Goal: Information Seeking & Learning: Learn about a topic

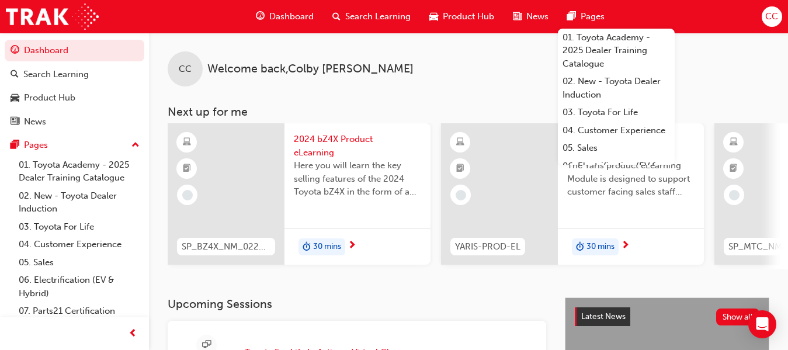
click at [347, 293] on div "CC Welcome back , [PERSON_NAME] Next up for me SP_BZ4X_NM_0224_EL01 2024 bZ4X P…" at bounding box center [468, 165] width 639 height 265
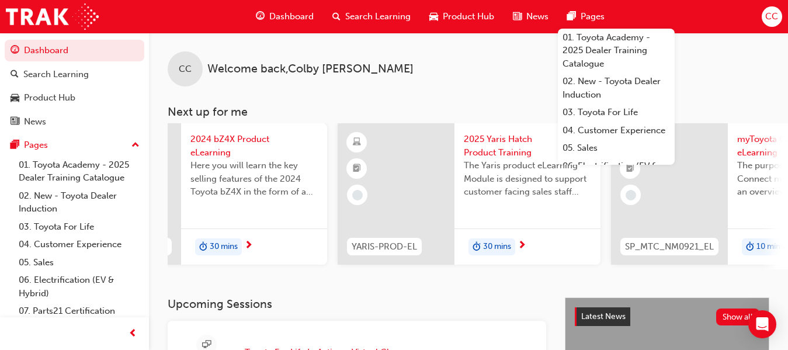
scroll to position [0, 145]
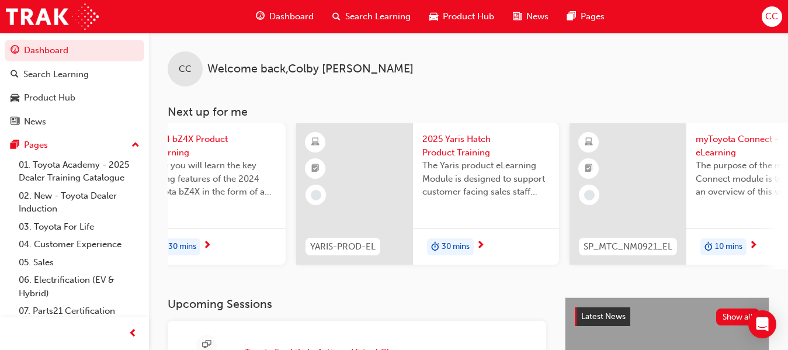
click at [525, 68] on div "CC Welcome back , [PERSON_NAME]" at bounding box center [468, 60] width 639 height 54
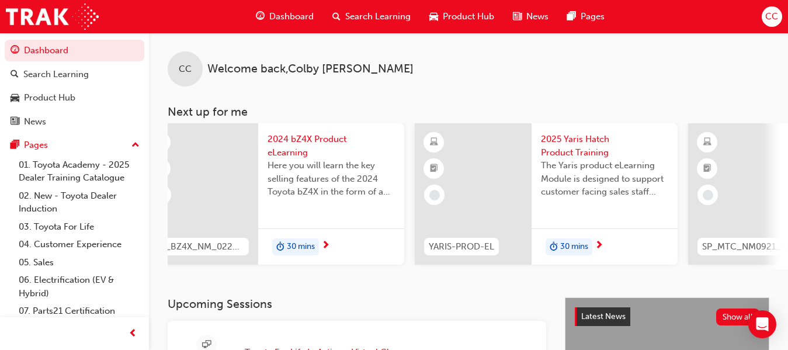
scroll to position [0, 0]
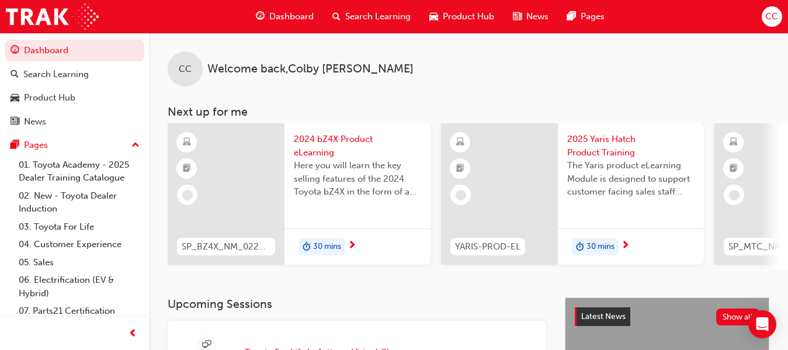
drag, startPoint x: 451, startPoint y: 272, endPoint x: 319, endPoint y: 285, distance: 132.1
click at [328, 285] on div "CC Welcome back , [PERSON_NAME] Next up for me SP_BZ4X_NM_0224_EL01 2024 bZ4X P…" at bounding box center [468, 165] width 639 height 265
drag, startPoint x: 393, startPoint y: 275, endPoint x: 359, endPoint y: 282, distance: 34.6
click at [368, 279] on div "CC Welcome back , [PERSON_NAME] Next up for me SP_BZ4X_NM_0224_EL01 2024 bZ4X P…" at bounding box center [468, 165] width 639 height 265
click at [768, 14] on span "CC" at bounding box center [771, 16] width 13 height 13
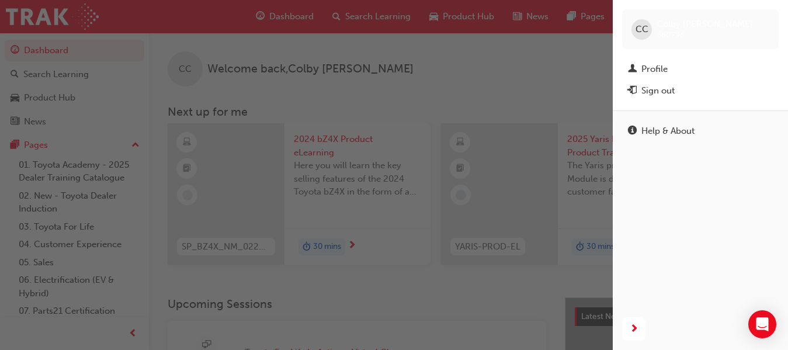
click at [591, 77] on div "button" at bounding box center [306, 175] width 613 height 350
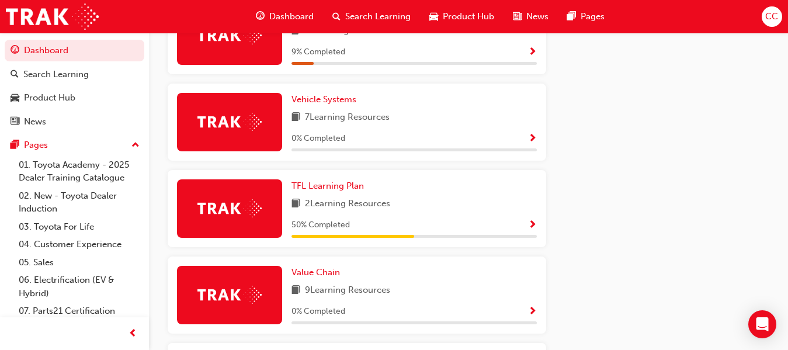
scroll to position [920, 0]
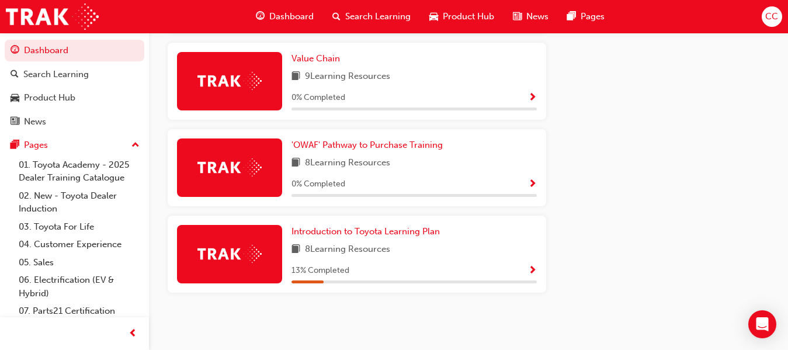
click at [776, 20] on span "CC" at bounding box center [771, 16] width 13 height 13
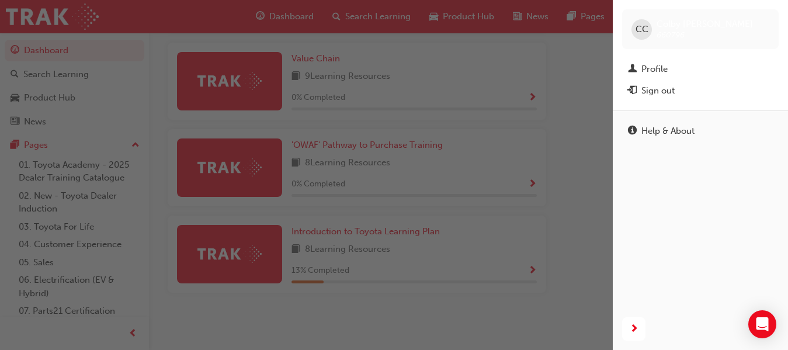
click at [581, 92] on div "button" at bounding box center [306, 175] width 613 height 350
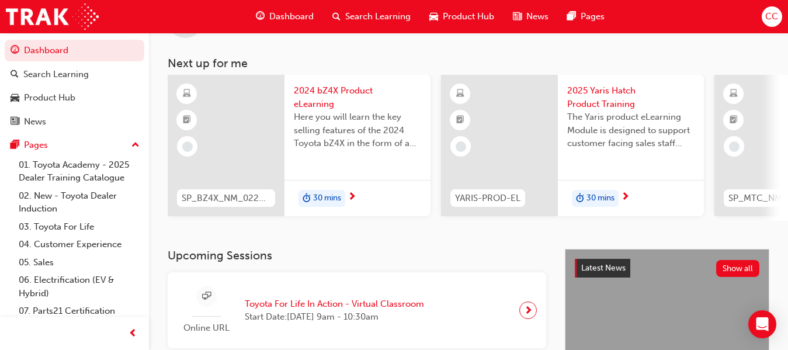
scroll to position [43, 0]
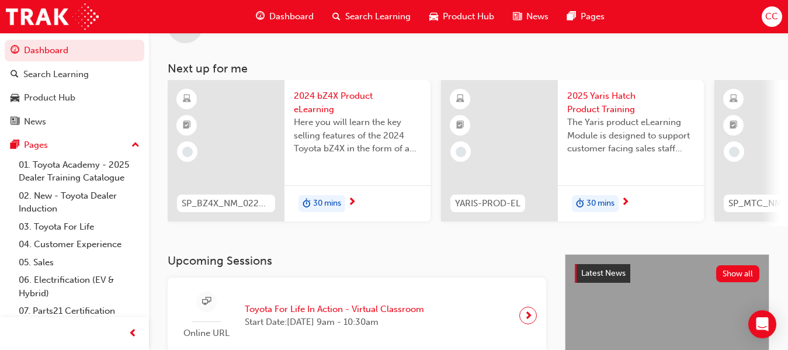
click at [455, 14] on span "Product Hub" at bounding box center [468, 16] width 51 height 13
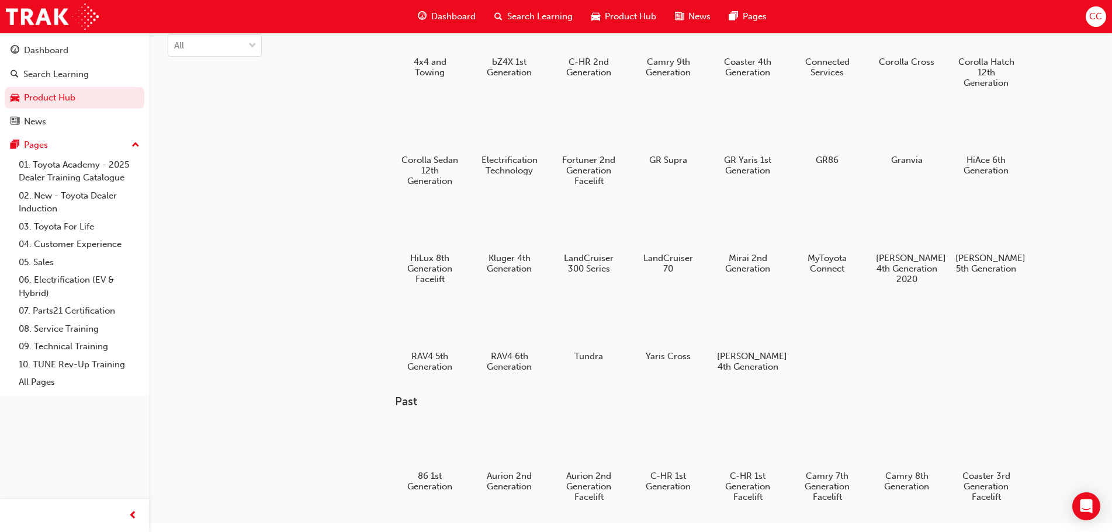
scroll to position [50, 0]
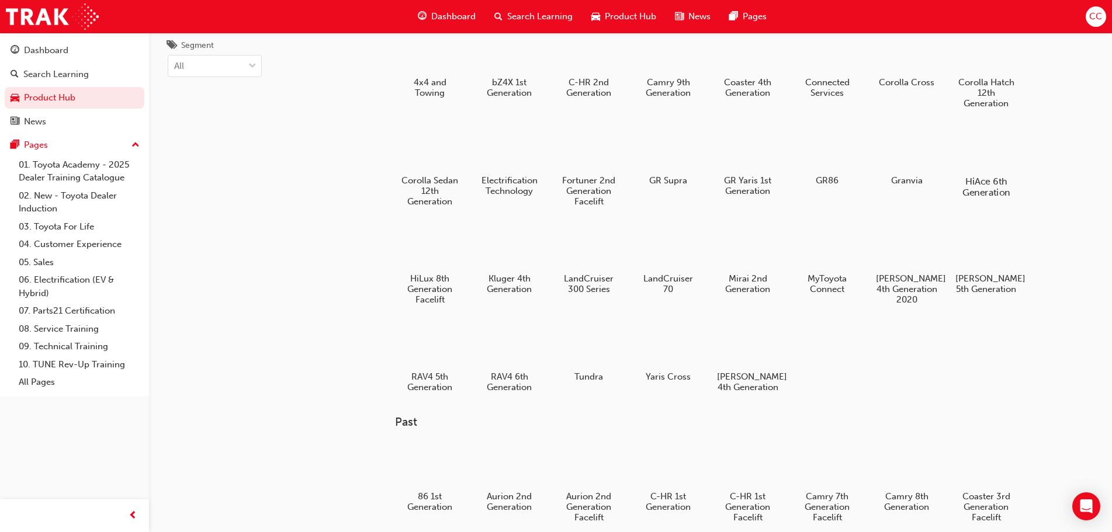
click at [798, 156] on div at bounding box center [986, 147] width 65 height 46
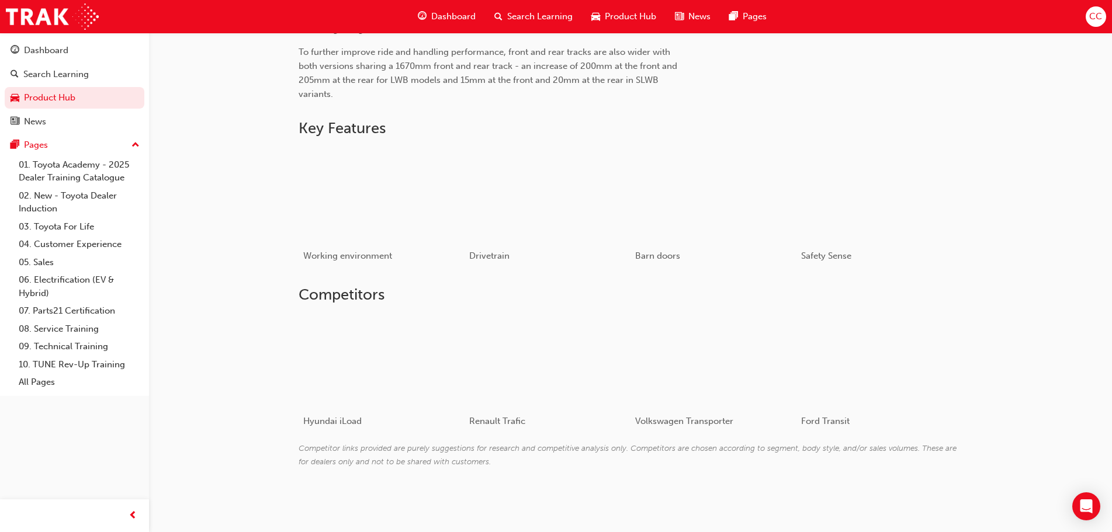
scroll to position [666, 0]
click at [358, 187] on div "button" at bounding box center [381, 190] width 167 height 93
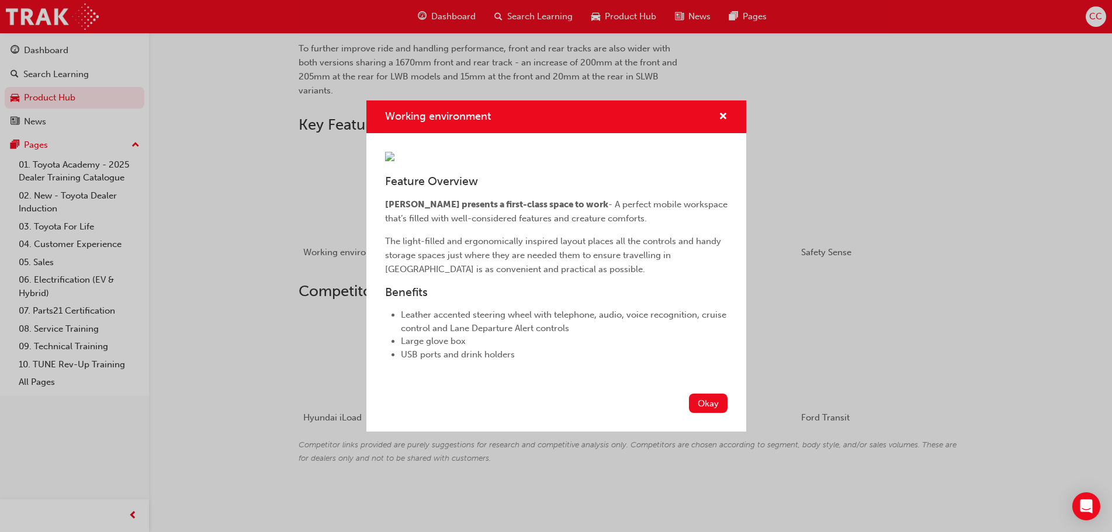
click at [798, 168] on div "Working environment Feature Overview [PERSON_NAME] presents a first-class space…" at bounding box center [556, 266] width 1112 height 532
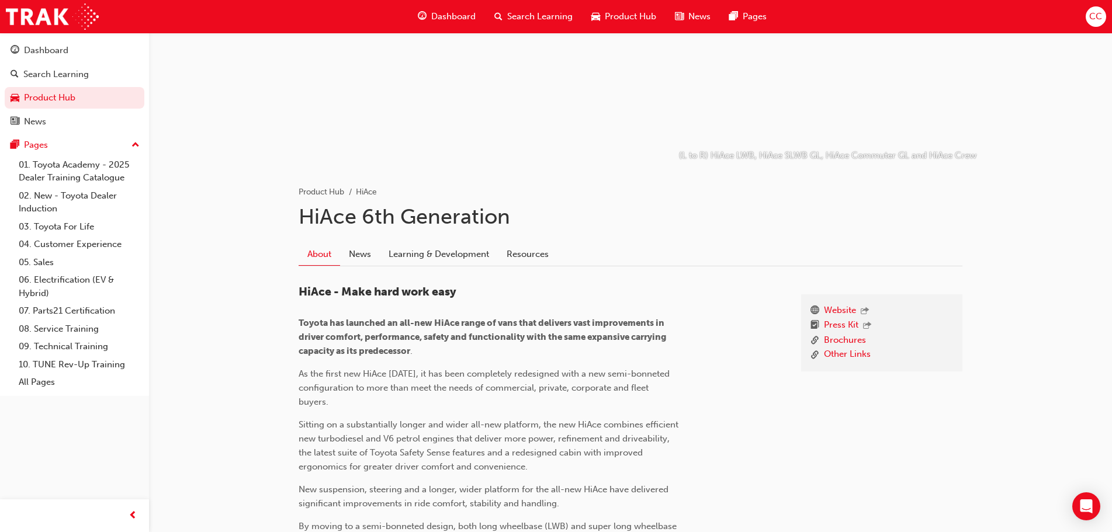
scroll to position [0, 0]
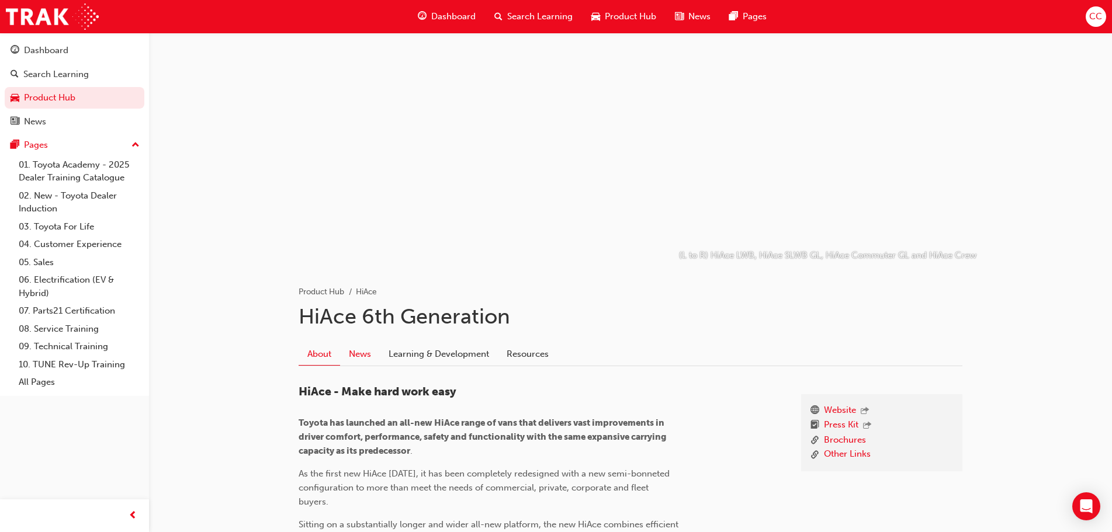
click at [372, 349] on link "News" at bounding box center [360, 354] width 40 height 22
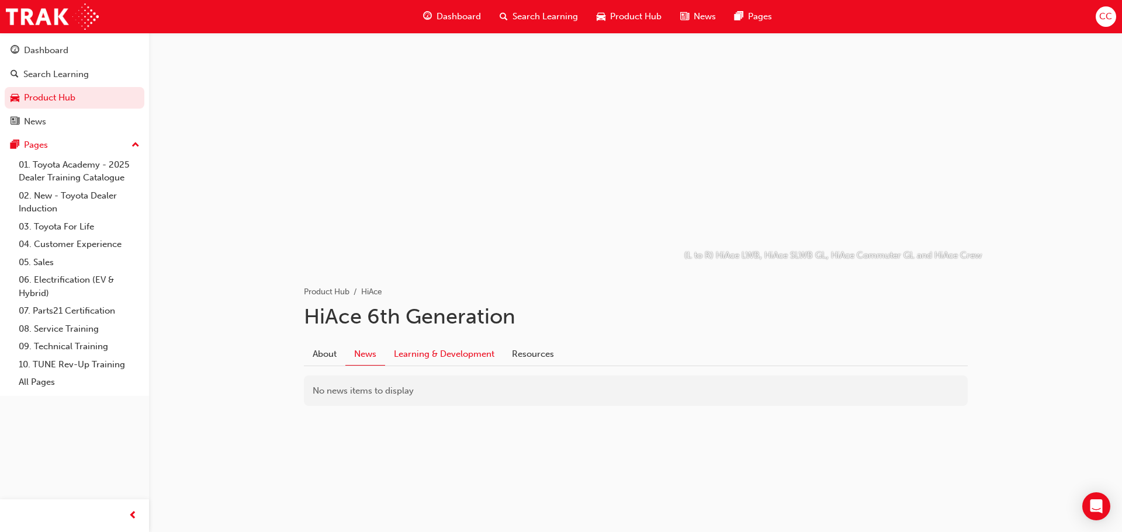
click at [436, 349] on link "Learning & Development" at bounding box center [444, 354] width 118 height 22
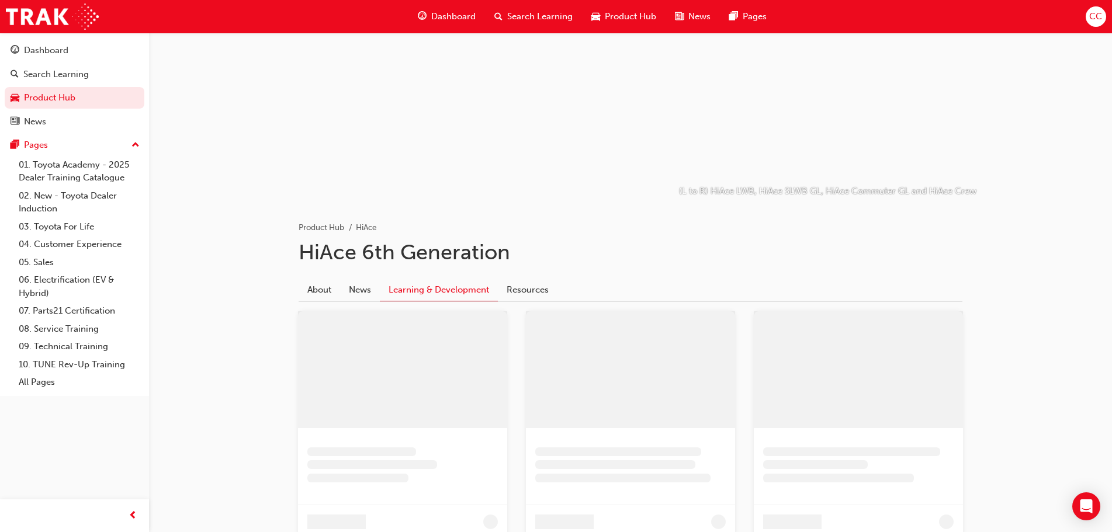
scroll to position [175, 0]
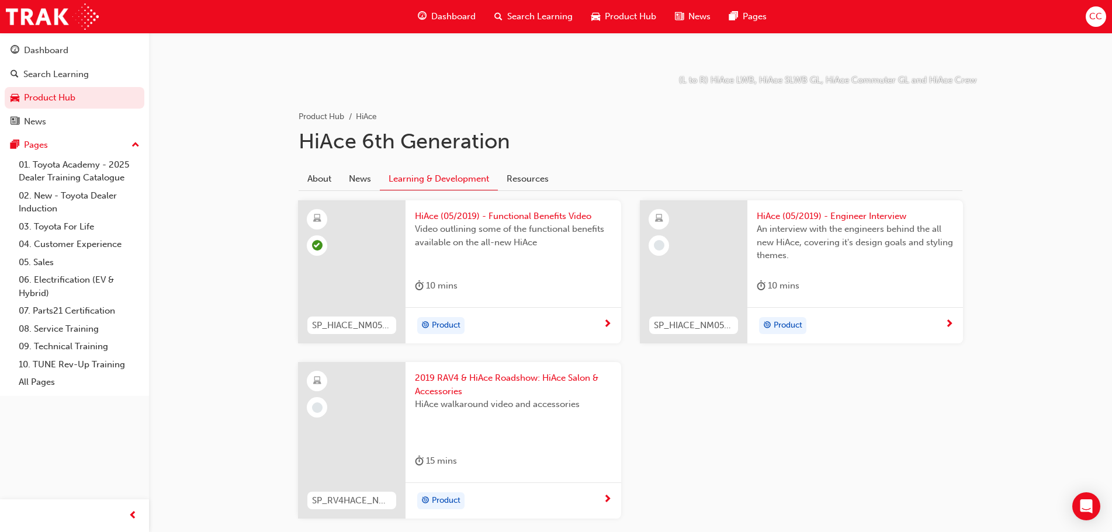
click at [487, 317] on div "Product" at bounding box center [509, 326] width 188 height 18
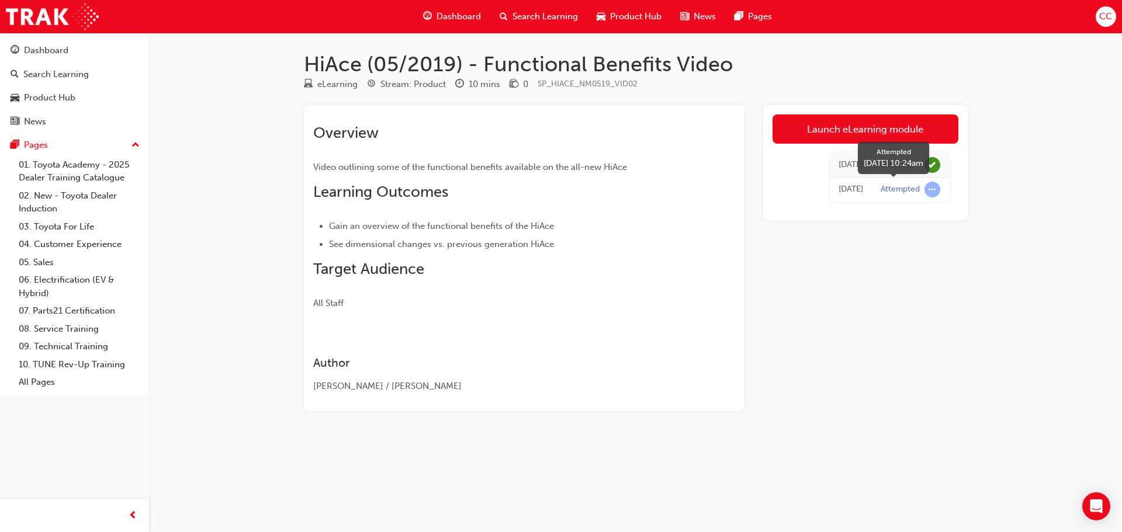
click at [798, 192] on span "learningRecordVerb_ATTEMPT-icon" at bounding box center [932, 190] width 16 height 16
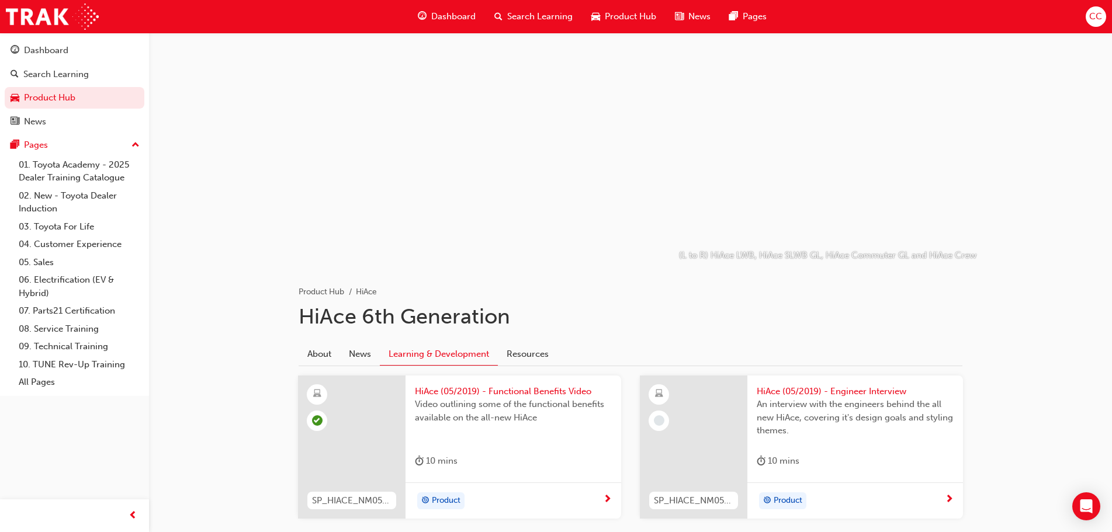
click at [611, 17] on span "Product Hub" at bounding box center [630, 16] width 51 height 13
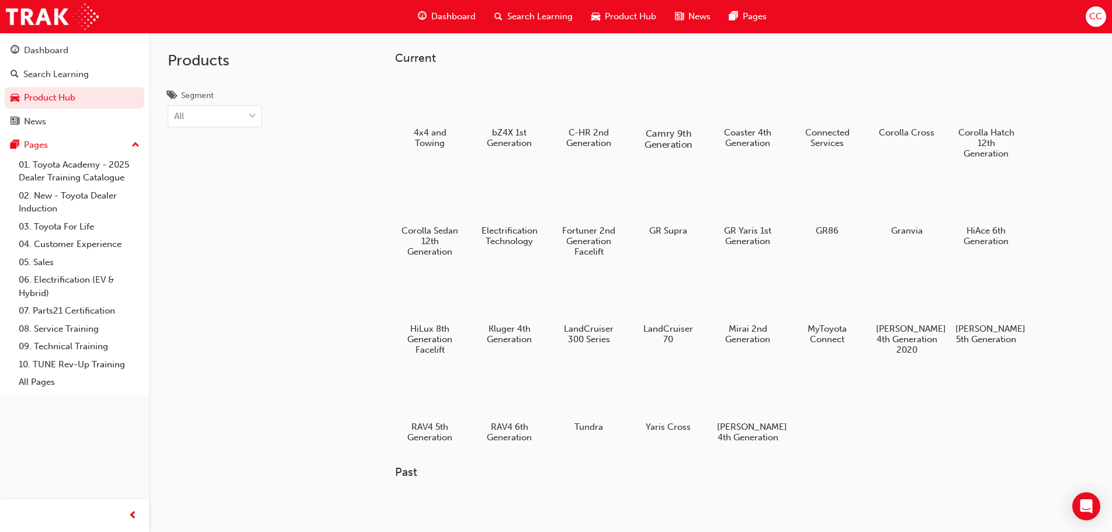
click at [681, 103] on div at bounding box center [668, 100] width 65 height 46
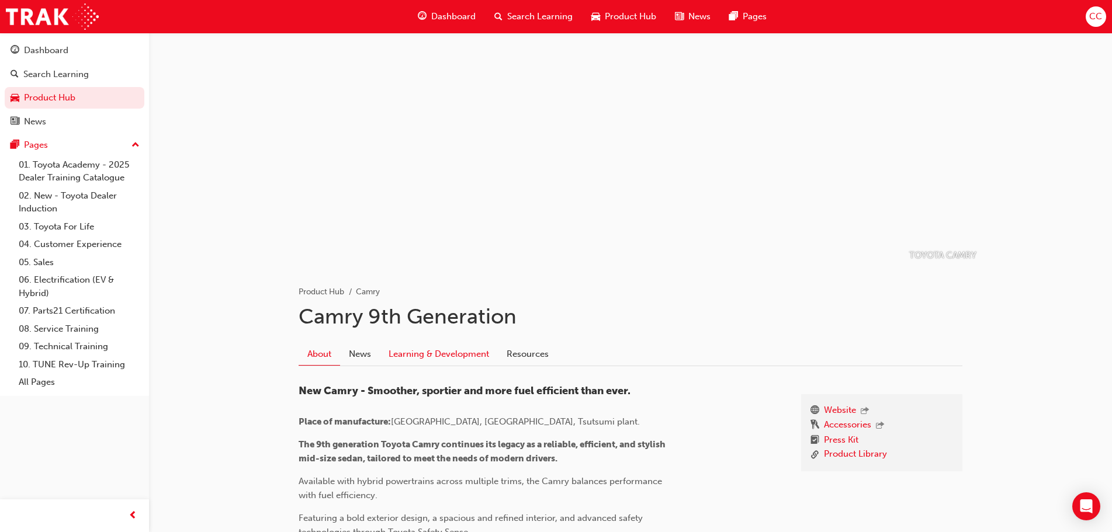
click at [456, 349] on link "Learning & Development" at bounding box center [439, 354] width 118 height 22
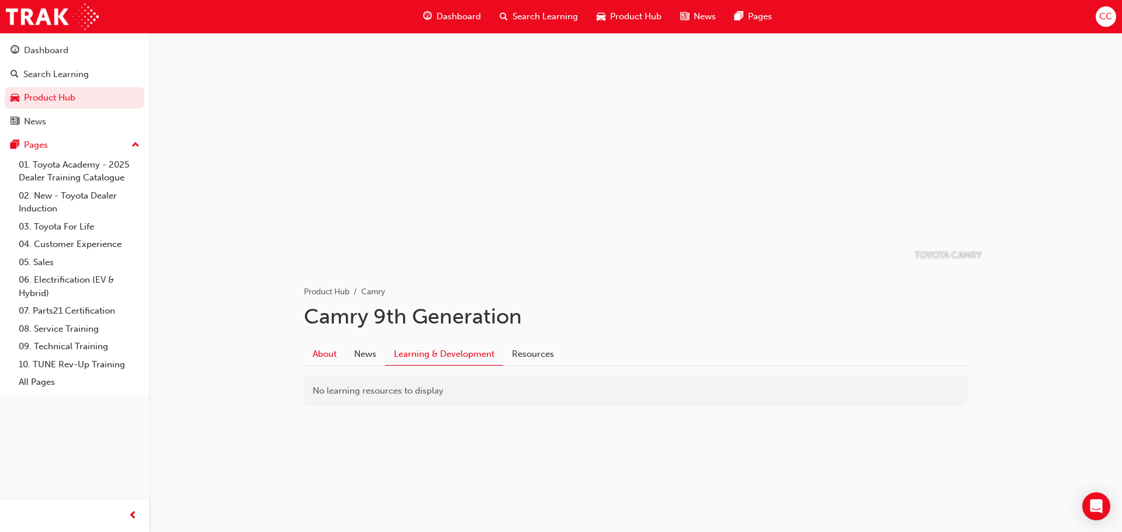
click at [333, 359] on link "About" at bounding box center [324, 354] width 41 height 22
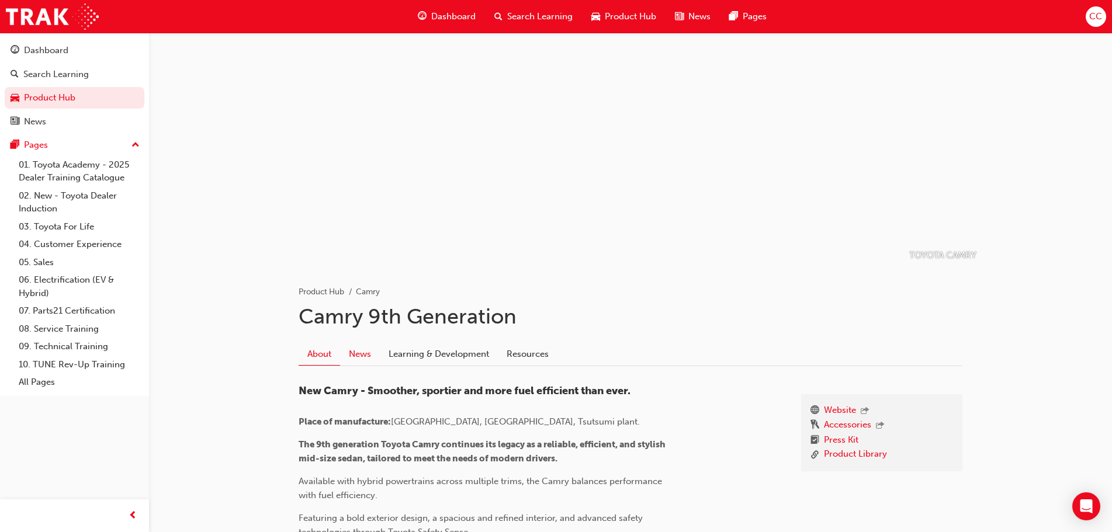
click at [356, 354] on link "News" at bounding box center [360, 354] width 40 height 22
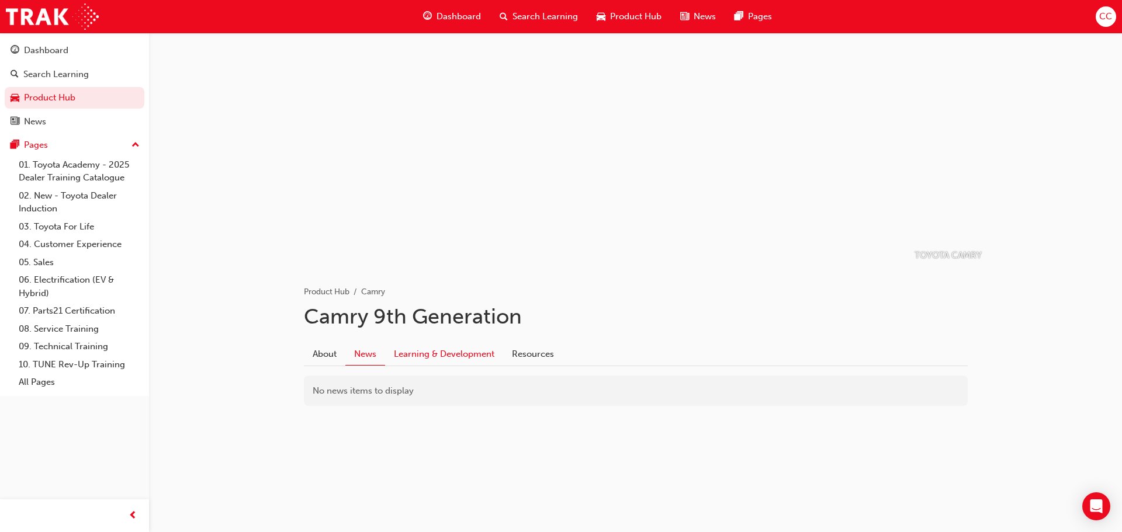
click at [436, 354] on link "Learning & Development" at bounding box center [444, 354] width 118 height 22
click at [531, 346] on link "Resources" at bounding box center [533, 354] width 60 height 22
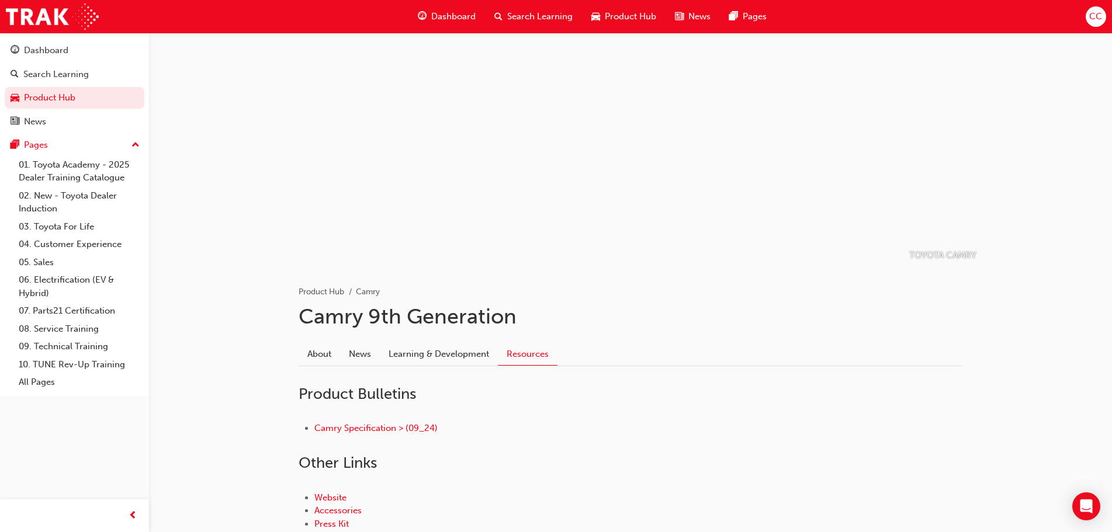
scroll to position [84, 0]
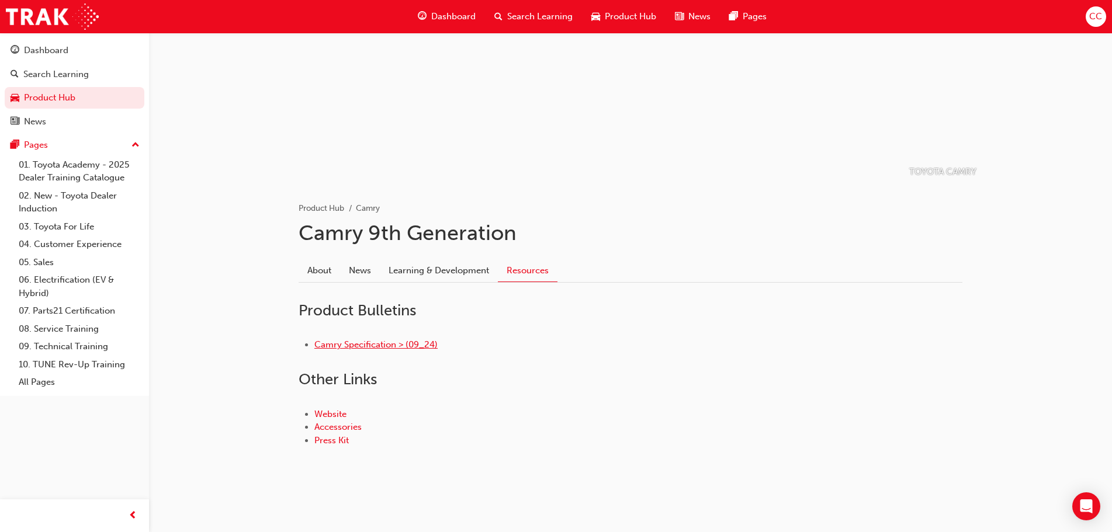
click at [407, 344] on link "Camry Specification > (09_24)" at bounding box center [375, 344] width 123 height 11
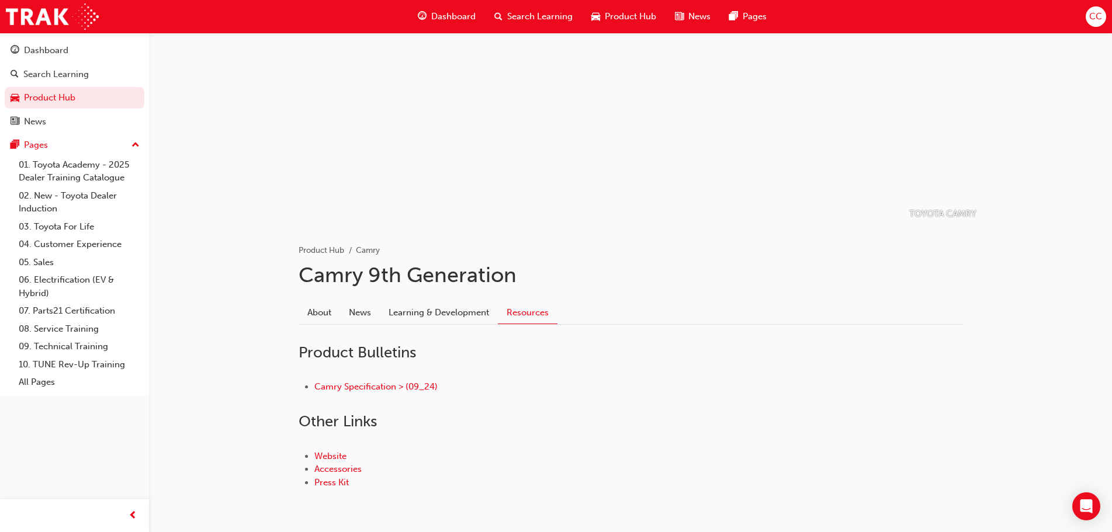
scroll to position [84, 0]
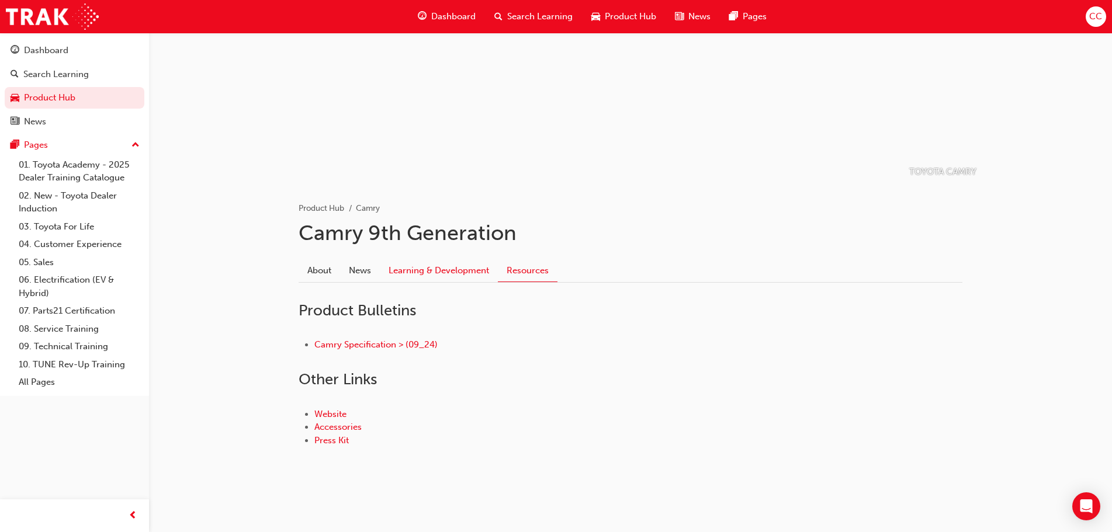
click at [427, 265] on link "Learning & Development" at bounding box center [439, 270] width 118 height 22
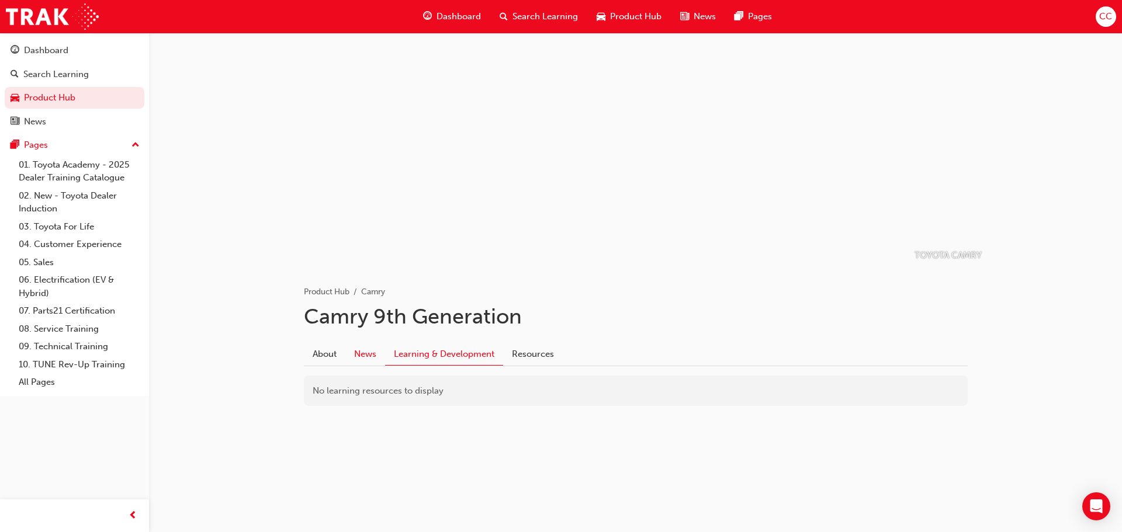
click at [363, 351] on link "News" at bounding box center [365, 354] width 40 height 22
click at [320, 345] on link "About" at bounding box center [324, 354] width 41 height 22
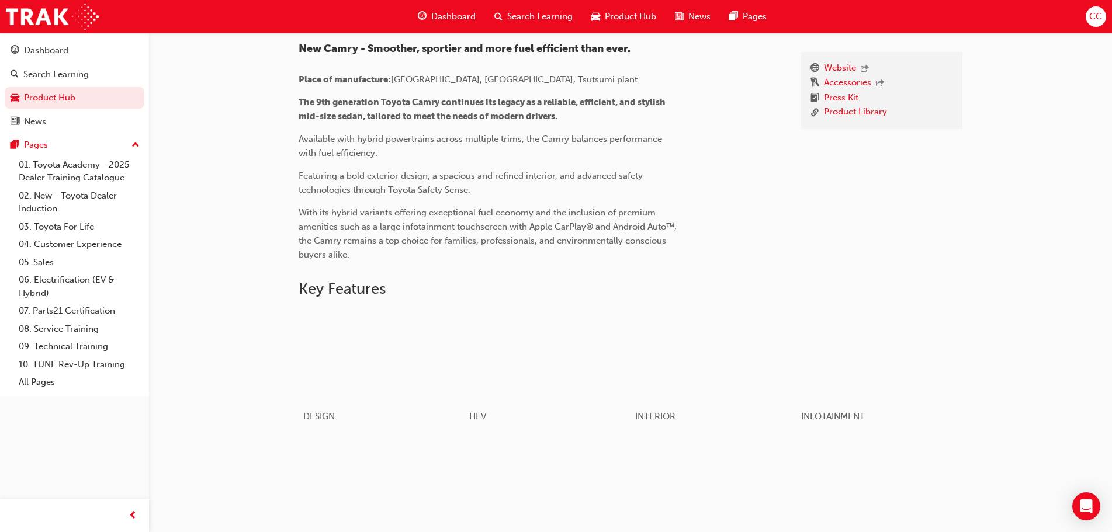
scroll to position [351, 0]
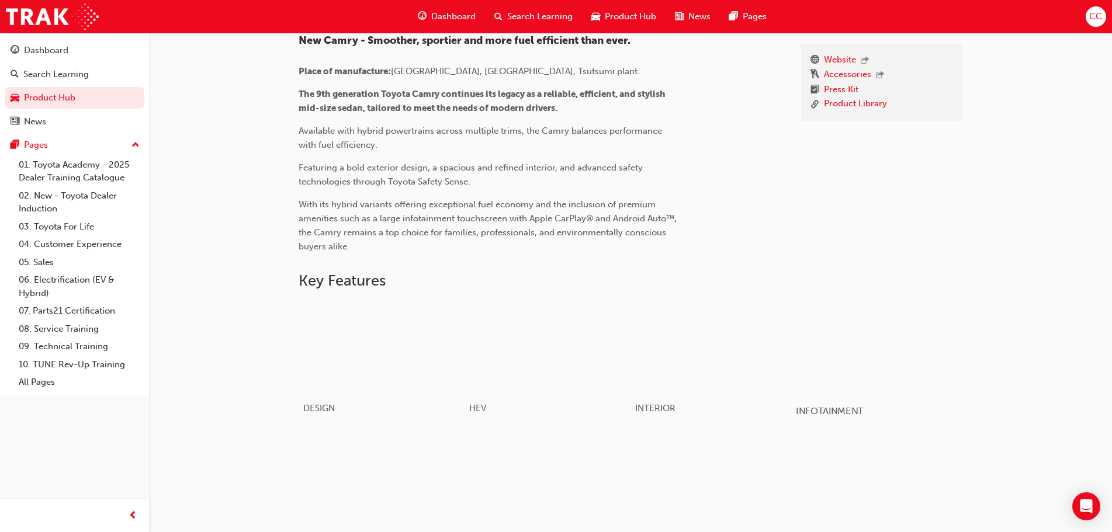
click at [855, 337] on div "button" at bounding box center [879, 346] width 167 height 93
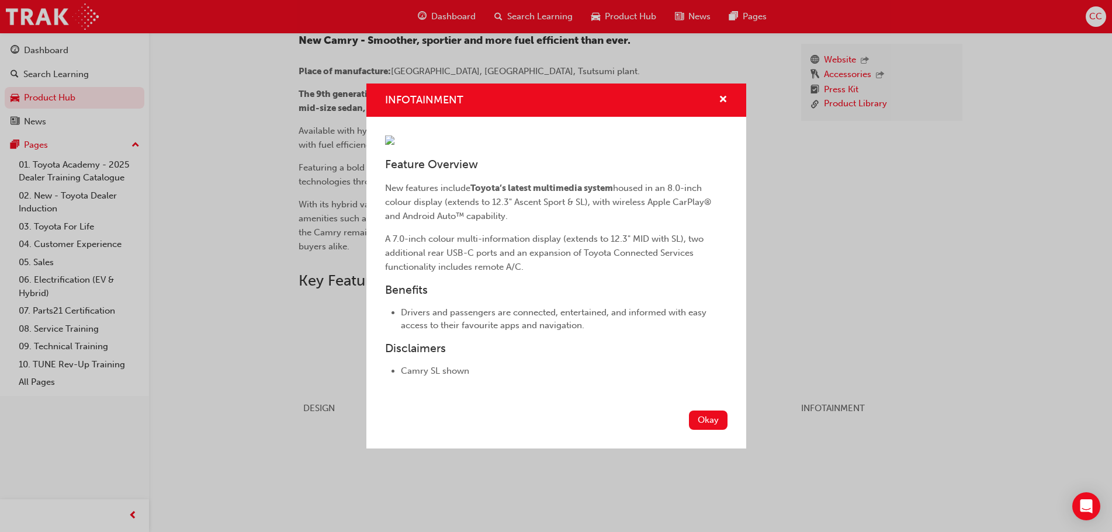
click at [837, 235] on div "INFOTAINMENT Feature Overview New features include Toyota’s latest multimedia s…" at bounding box center [556, 266] width 1112 height 532
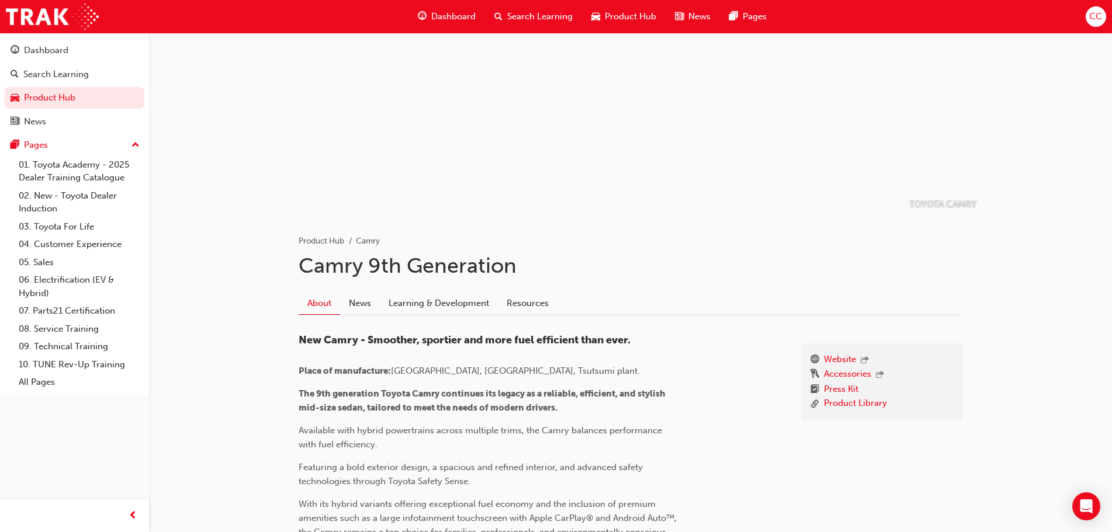
scroll to position [0, 0]
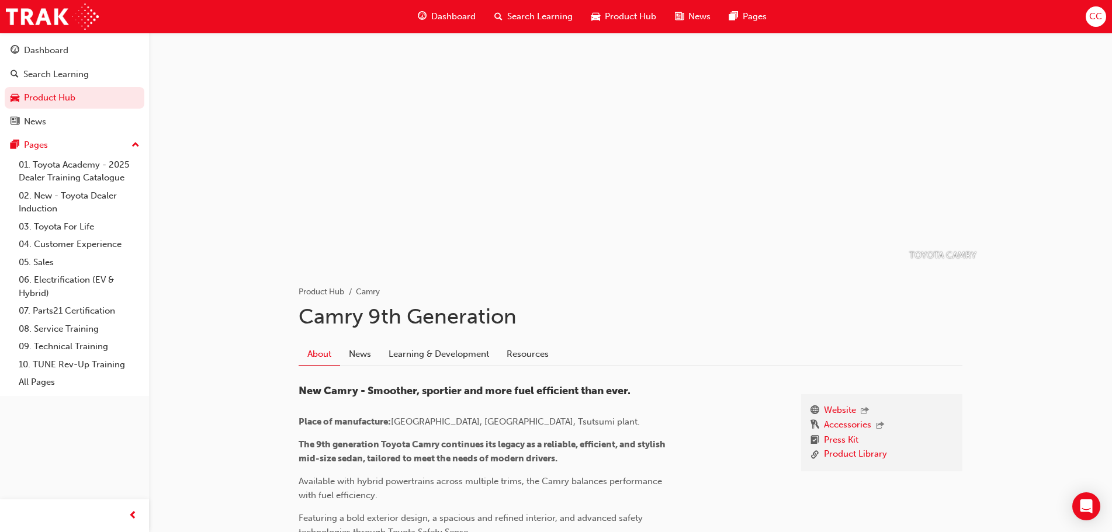
click at [456, 11] on span "Dashboard" at bounding box center [453, 16] width 44 height 13
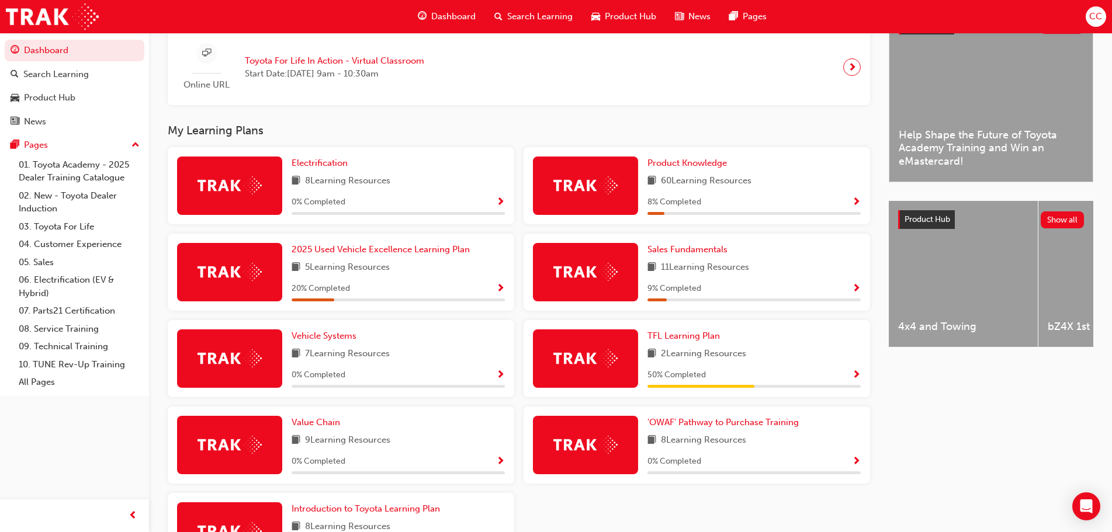
scroll to position [292, 0]
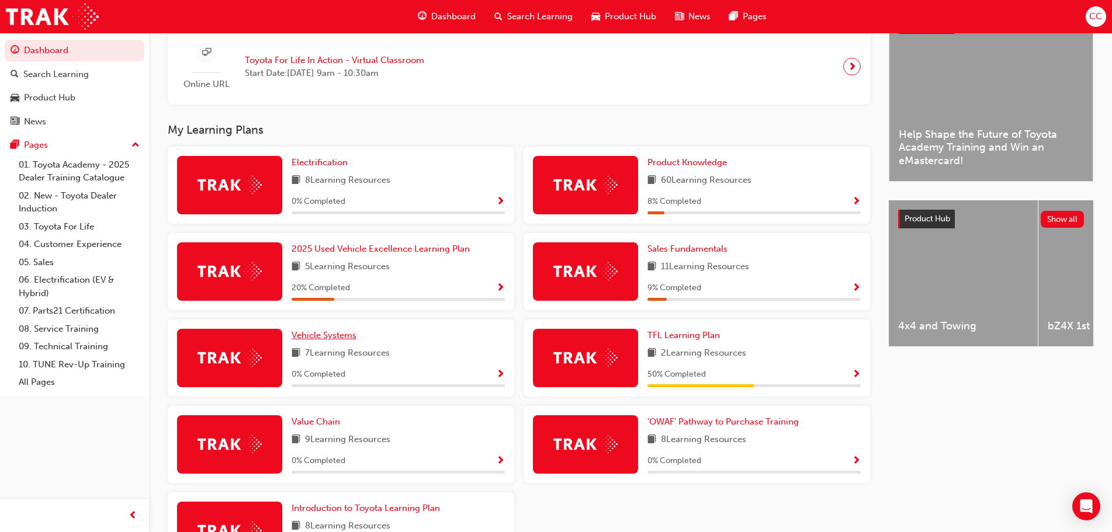
click at [345, 341] on span "Vehicle Systems" at bounding box center [324, 335] width 65 height 11
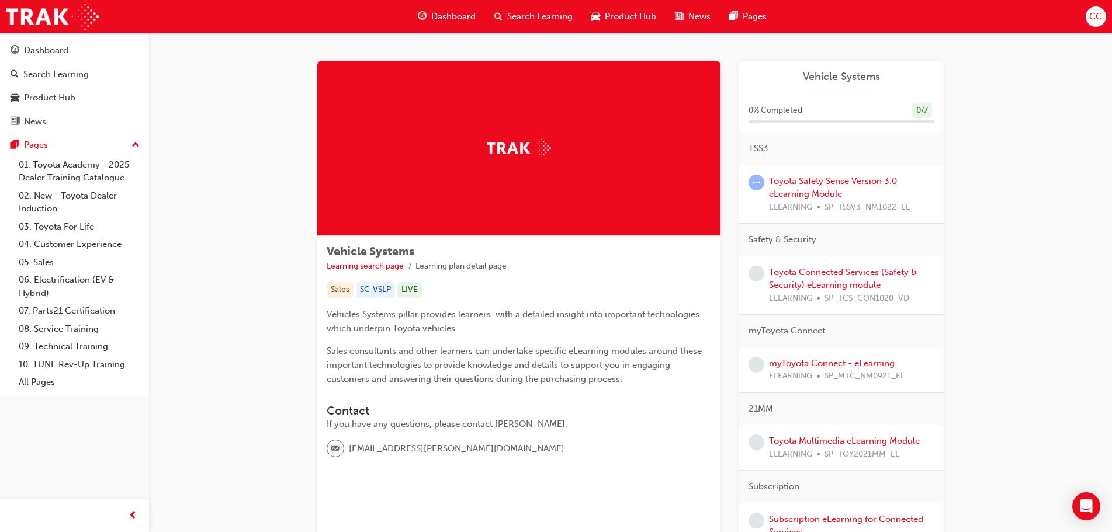
click at [622, 15] on span "Product Hub" at bounding box center [630, 16] width 51 height 13
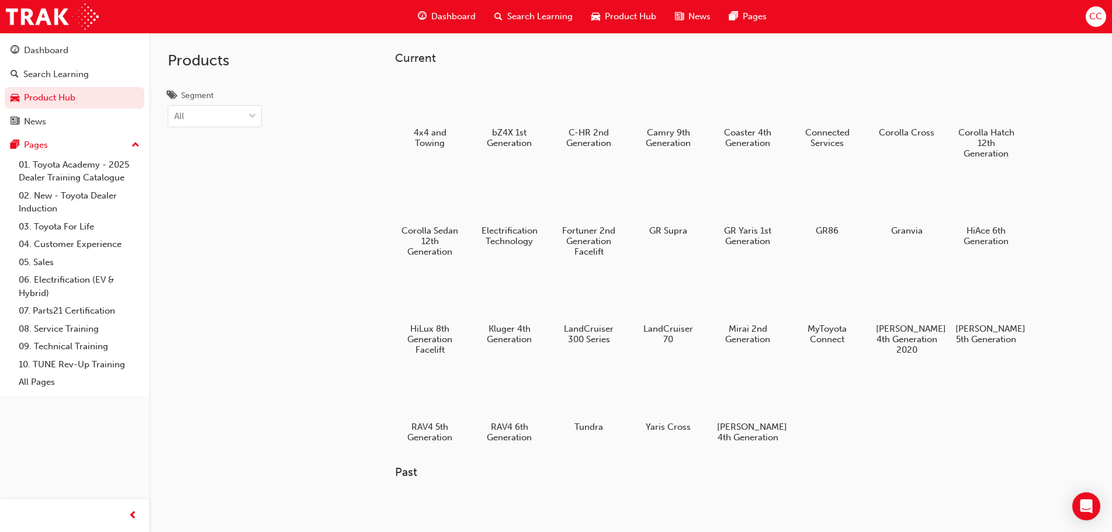
click at [462, 17] on span "Dashboard" at bounding box center [453, 16] width 44 height 13
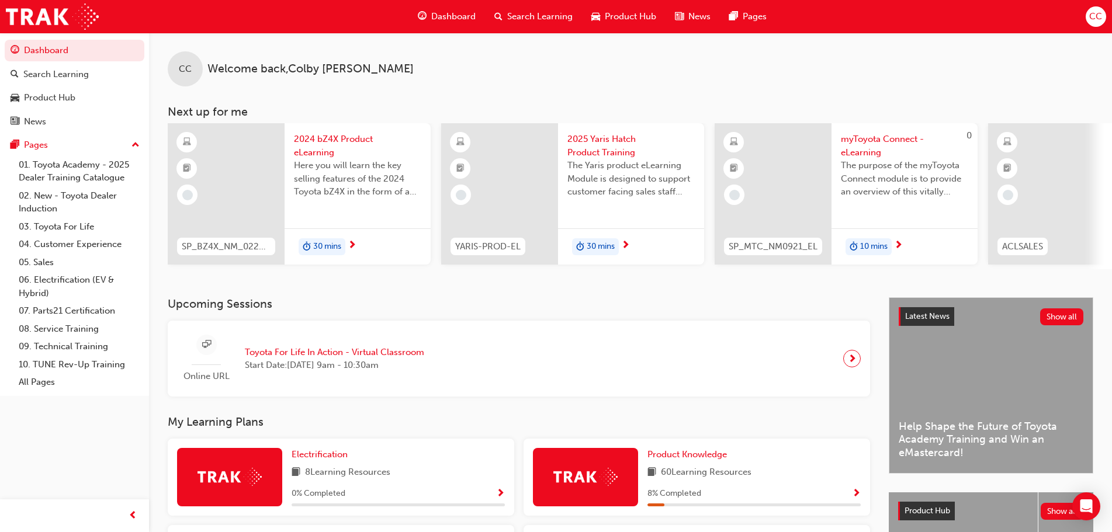
click at [335, 243] on span "30 mins" at bounding box center [327, 246] width 28 height 13
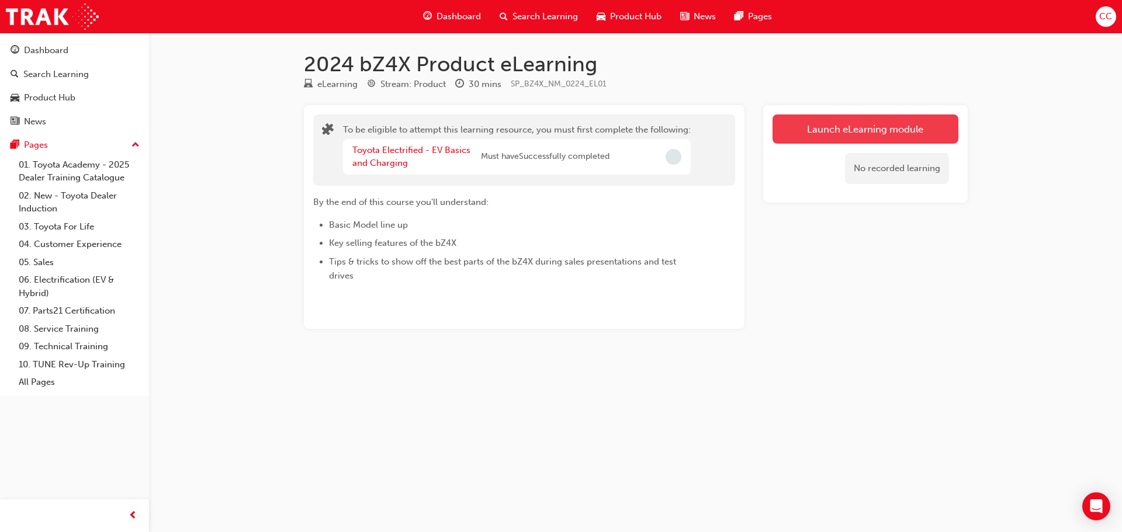
click at [847, 131] on button "Launch eLearning module" at bounding box center [865, 129] width 186 height 29
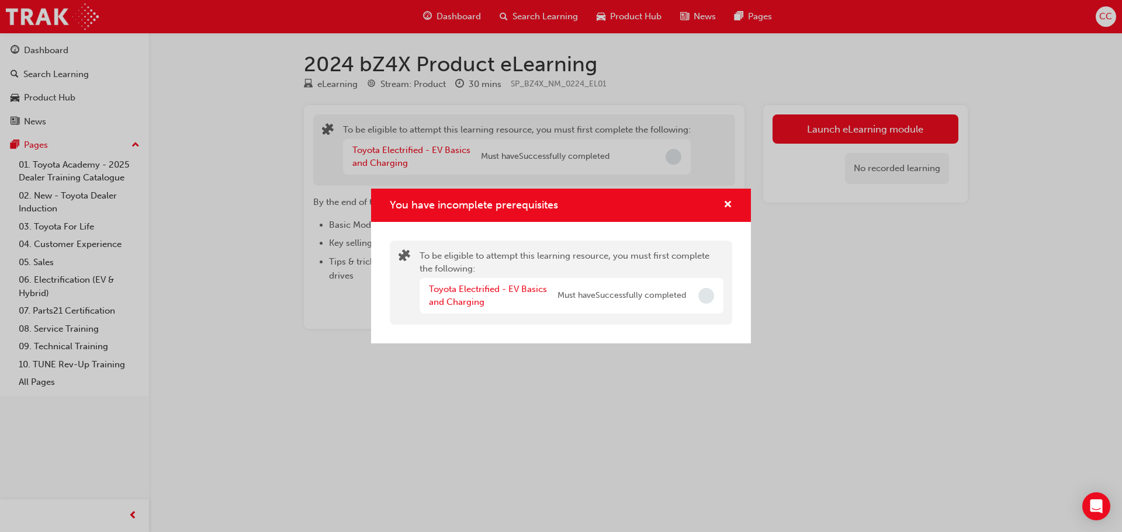
click at [732, 213] on div "You have incomplete prerequisites" at bounding box center [561, 205] width 380 height 33
click at [727, 201] on span "cross-icon" at bounding box center [727, 205] width 9 height 11
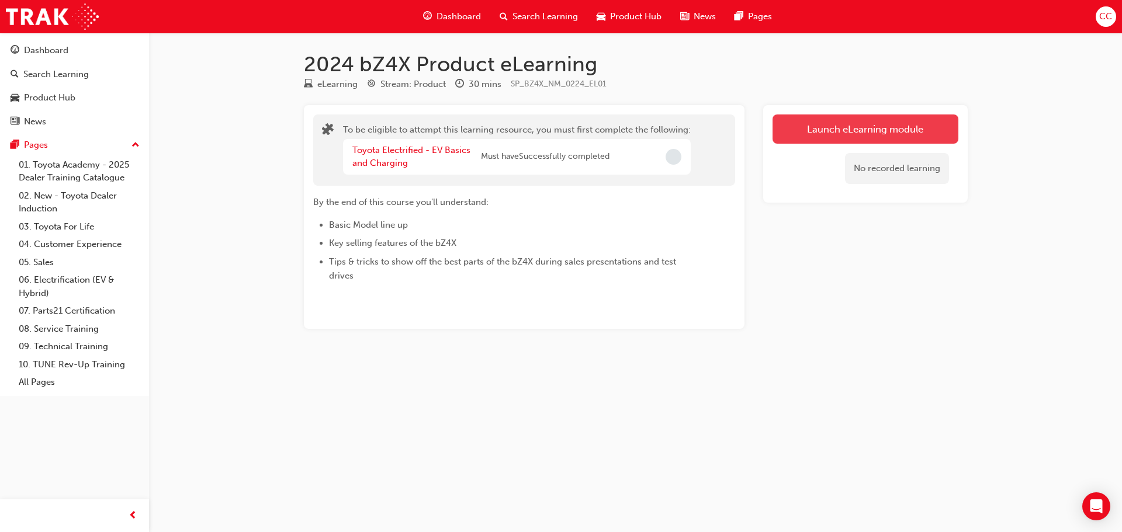
click at [835, 122] on button "Launch eLearning module" at bounding box center [865, 129] width 186 height 29
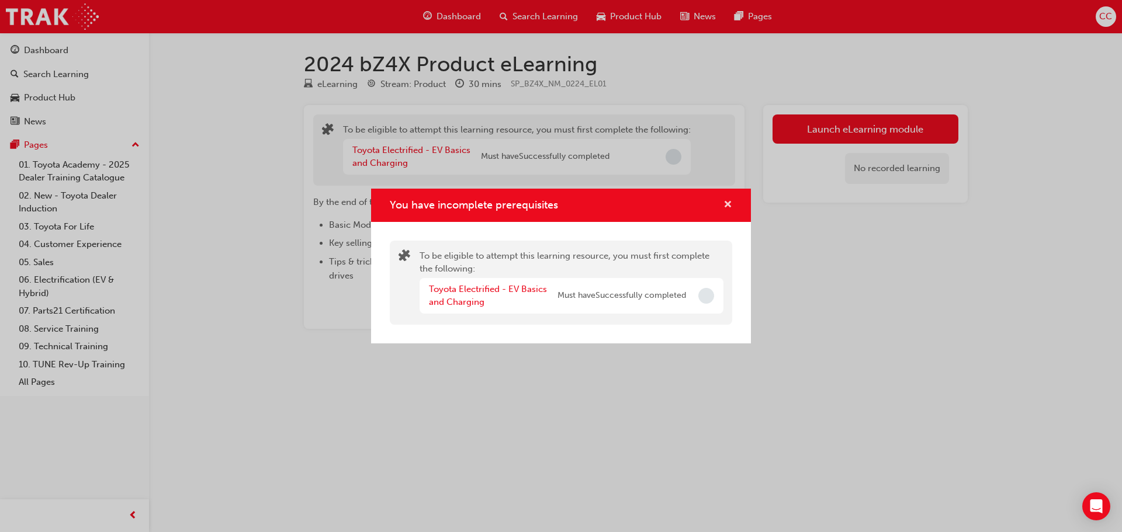
click at [725, 209] on span "cross-icon" at bounding box center [727, 205] width 9 height 11
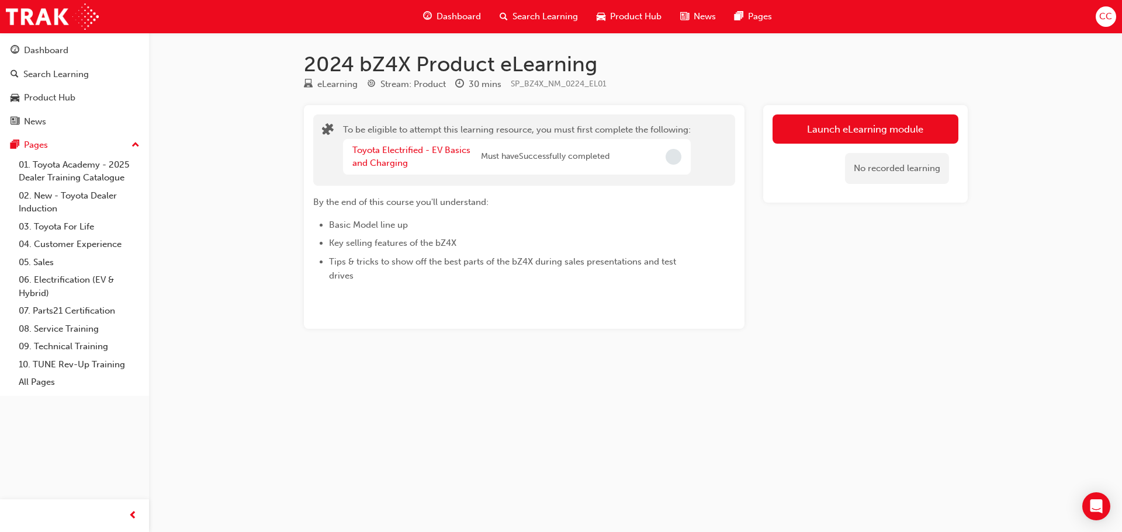
click at [864, 173] on div "No recorded learning" at bounding box center [897, 168] width 104 height 31
click at [854, 138] on button "Launch eLearning module" at bounding box center [865, 129] width 186 height 29
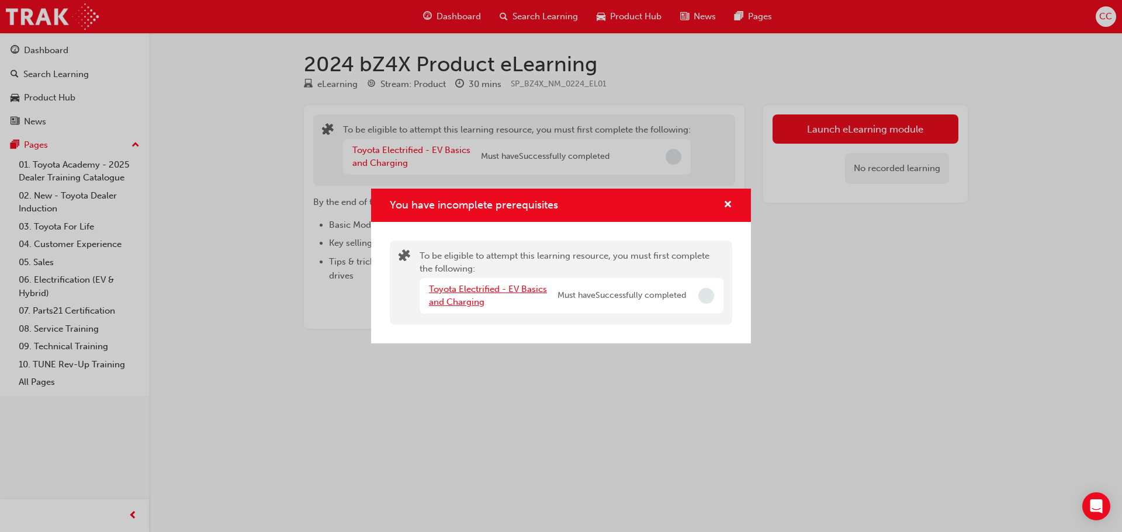
click at [462, 290] on link "Toyota Electrified - EV Basics and Charging" at bounding box center [488, 296] width 118 height 24
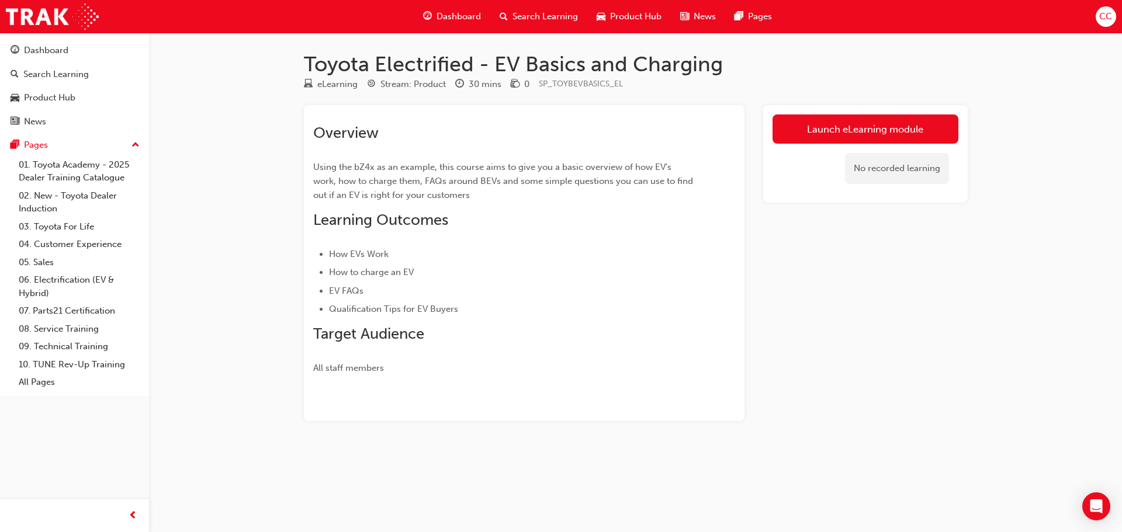
click at [476, 20] on span "Dashboard" at bounding box center [458, 16] width 44 height 13
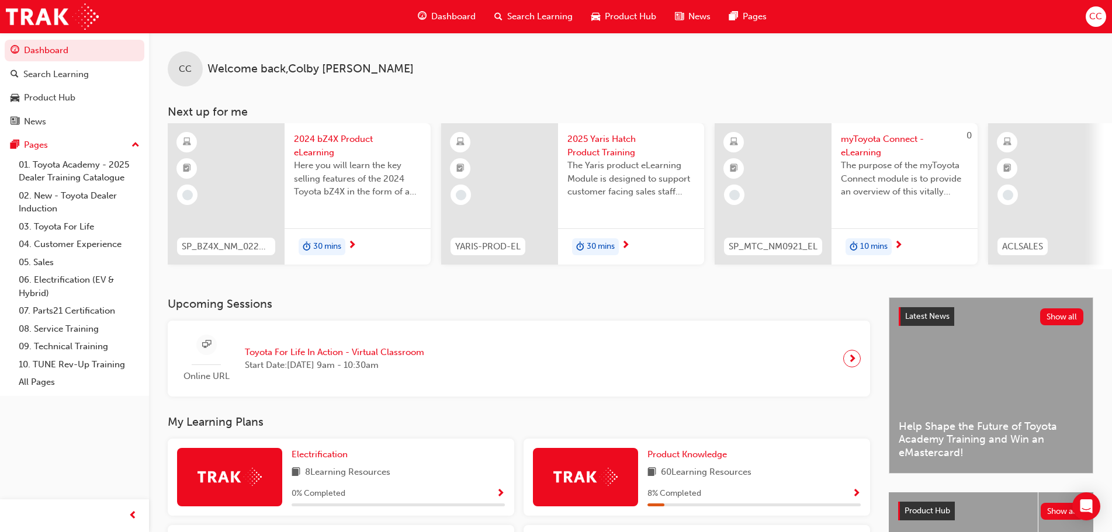
drag, startPoint x: 503, startPoint y: 269, endPoint x: 539, endPoint y: 274, distance: 36.5
click at [539, 269] on div "SP_BZ4X_NM_0224_EL01 2024 bZ4X Product eLearning Here you will learn the key se…" at bounding box center [640, 196] width 944 height 146
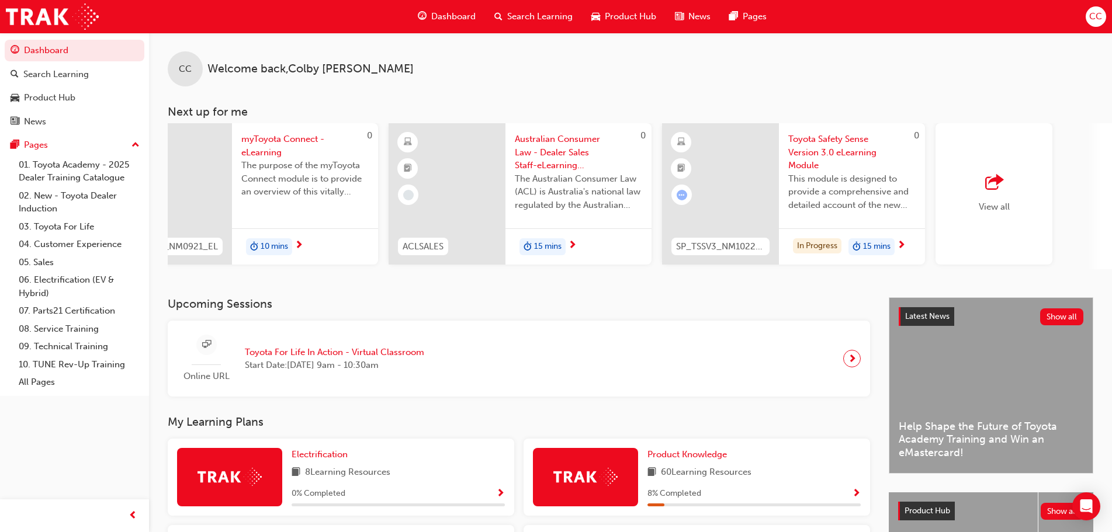
scroll to position [0, 607]
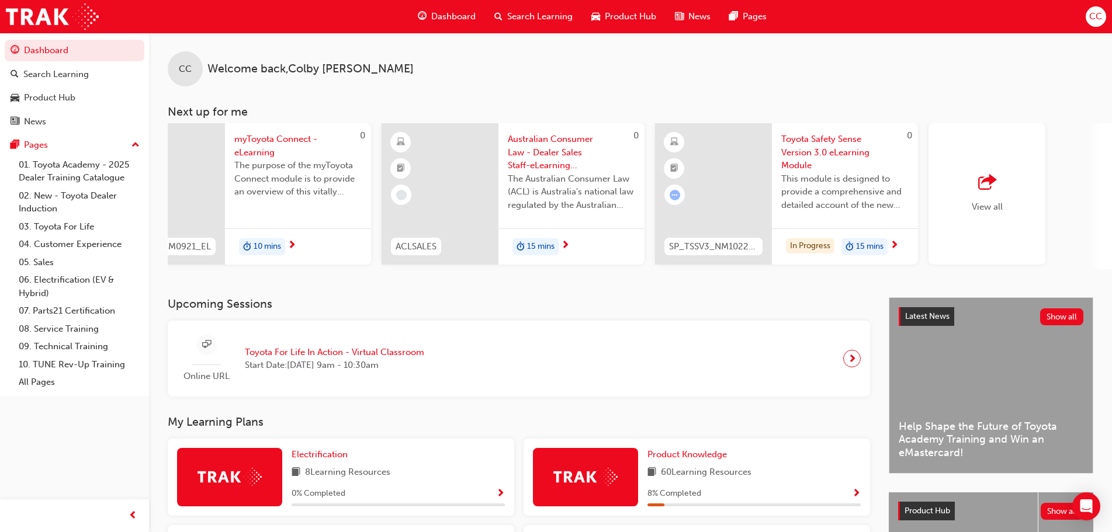
click at [578, 147] on span "Australian Consumer Law - Dealer Sales Staff-eLearning module" at bounding box center [571, 153] width 127 height 40
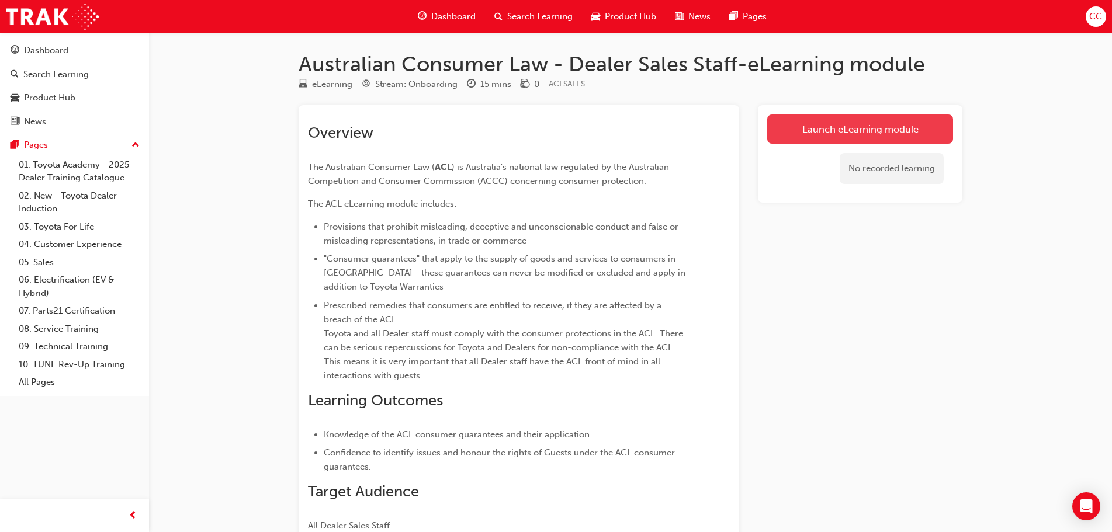
click at [822, 120] on link "Launch eLearning module" at bounding box center [860, 129] width 186 height 29
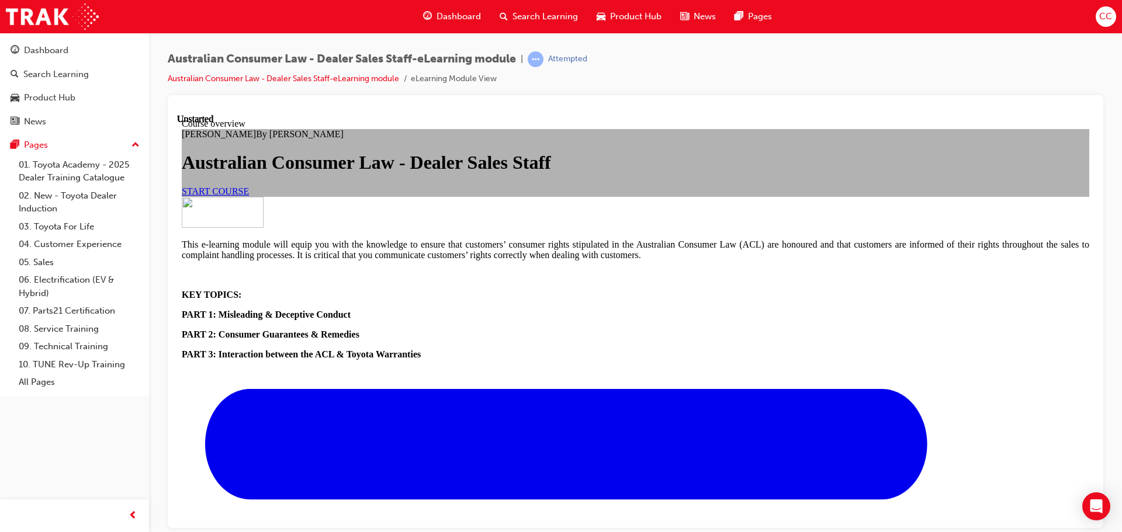
click at [249, 196] on span "START COURSE" at bounding box center [215, 191] width 67 height 10
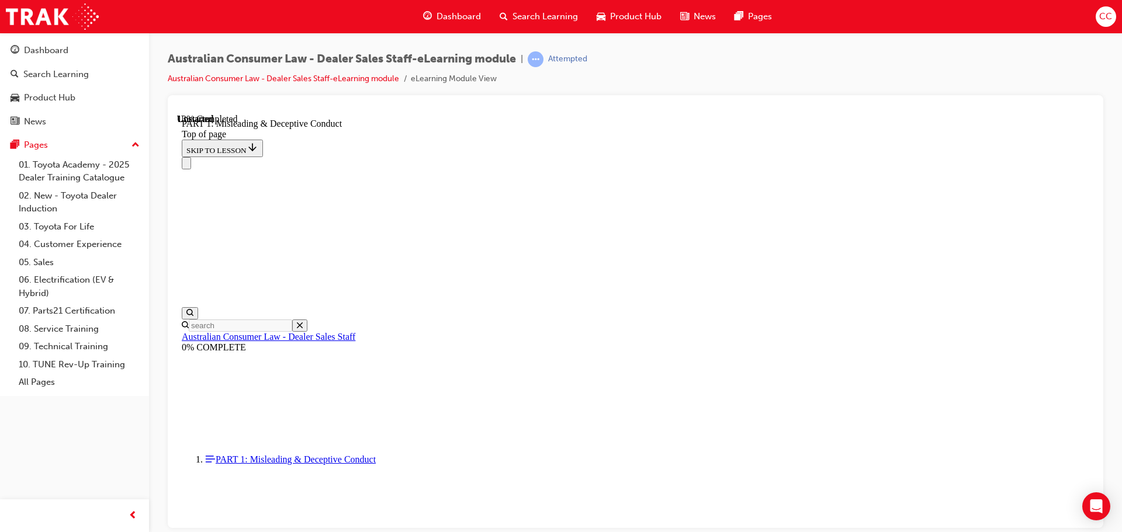
scroll to position [737, 0]
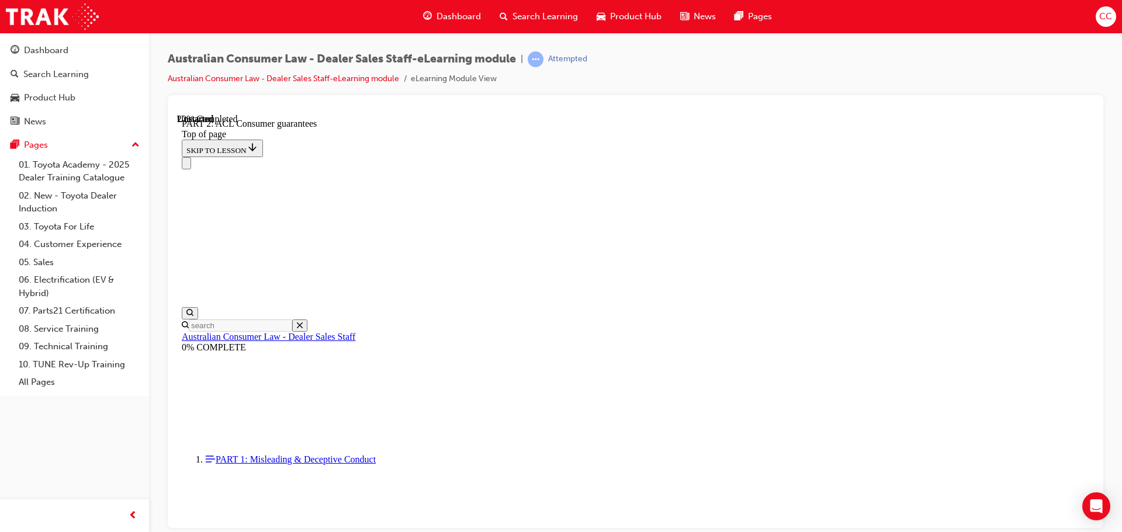
scroll to position [36, 0]
